Goal: Find contact information: Find contact information

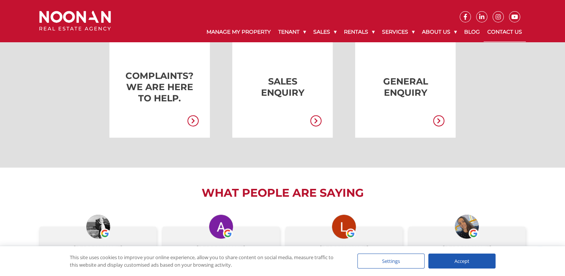
scroll to position [274, 0]
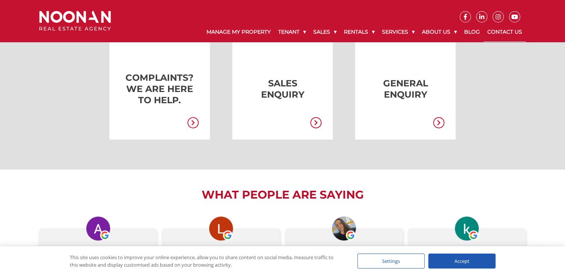
click at [434, 52] on link "Our Experts" at bounding box center [469, 51] width 90 height 10
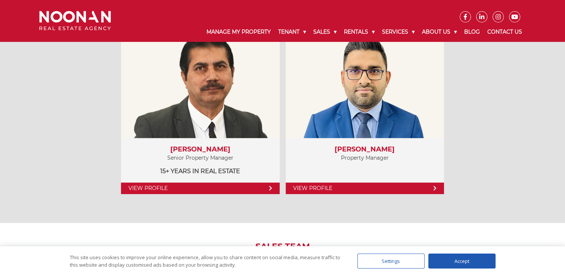
scroll to position [598, 0]
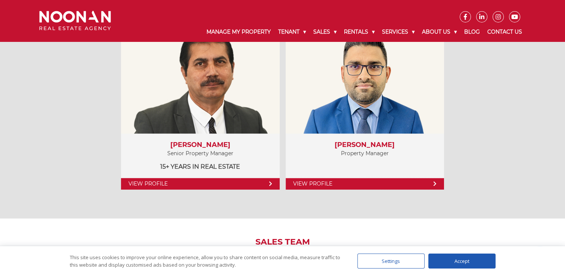
click at [330, 180] on link "View Profile" at bounding box center [365, 184] width 158 height 12
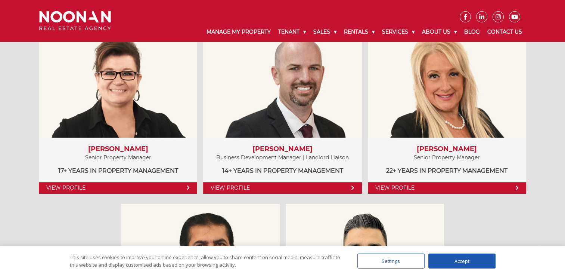
scroll to position [411, 0]
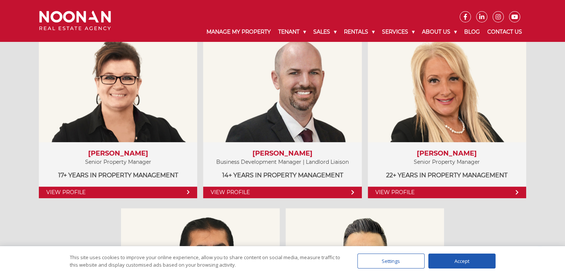
click at [449, 129] on div "View Profile" at bounding box center [447, 86] width 158 height 112
click at [0, 0] on link "View Profile" at bounding box center [0, 0] width 0 height 0
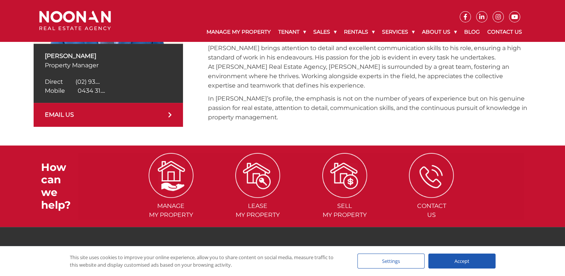
scroll to position [187, 0]
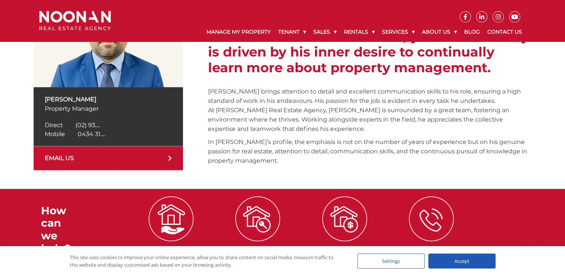
click at [128, 158] on link "EMAIL US" at bounding box center [108, 158] width 149 height 24
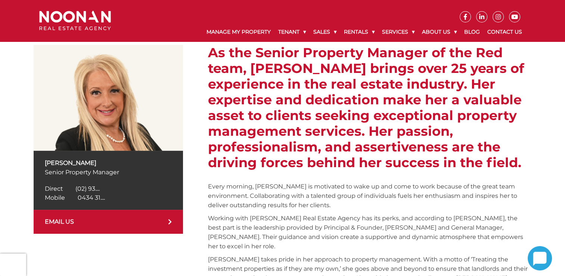
scroll to position [149, 0]
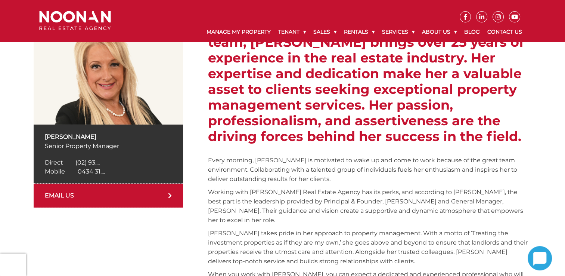
click at [63, 193] on link "EMAIL US" at bounding box center [108, 195] width 149 height 24
